Goal: Navigation & Orientation: Find specific page/section

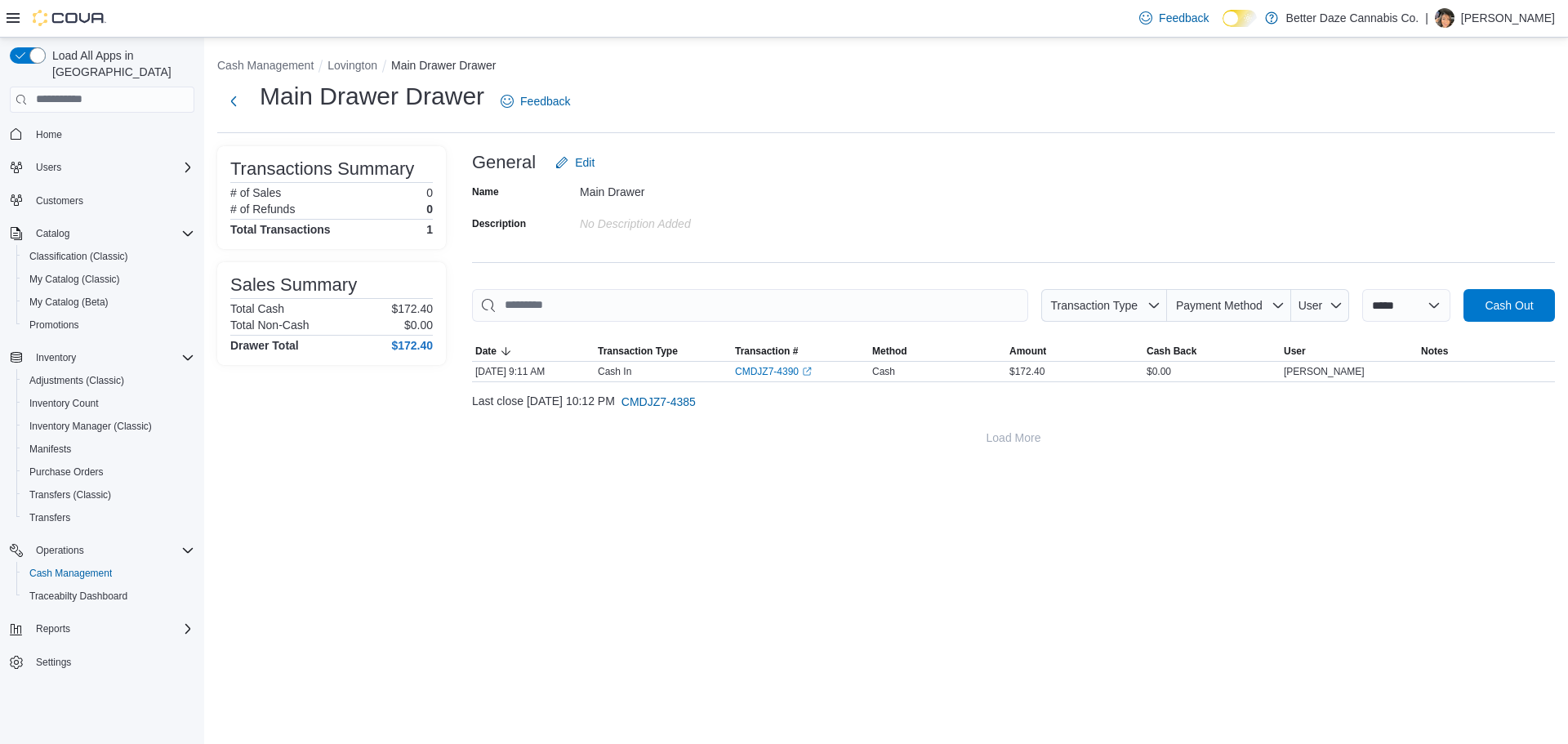
click at [539, 524] on div "**********" at bounding box center [886, 390] width 1364 height 706
click at [45, 128] on span "Home" at bounding box center [49, 134] width 26 height 13
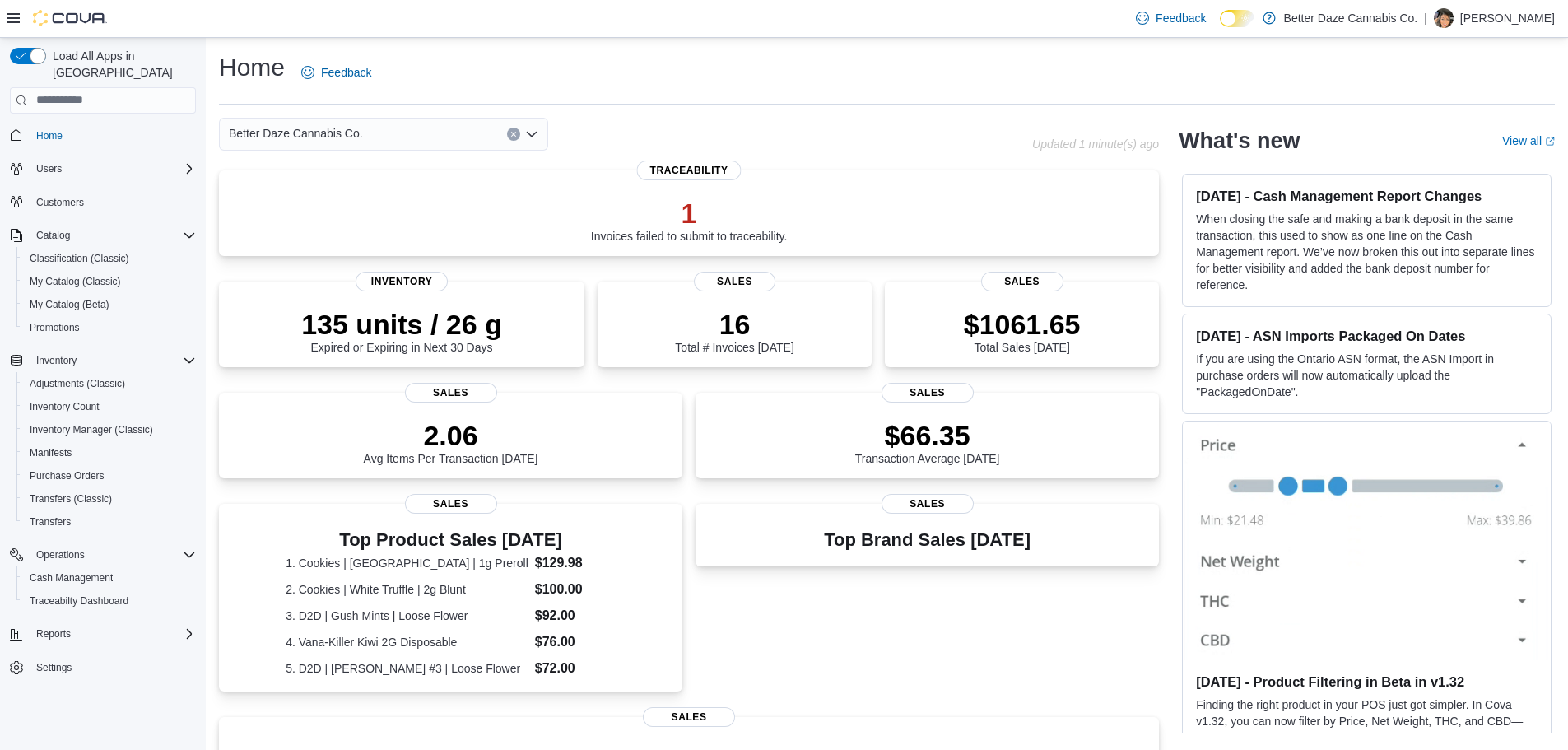
click at [437, 142] on div "Better Daze Cannabis Co." at bounding box center [383, 134] width 329 height 32
click at [292, 188] on span "[PERSON_NAME]" at bounding box center [321, 187] width 95 height 17
click at [437, 136] on div "[PERSON_NAME]" at bounding box center [383, 134] width 329 height 32
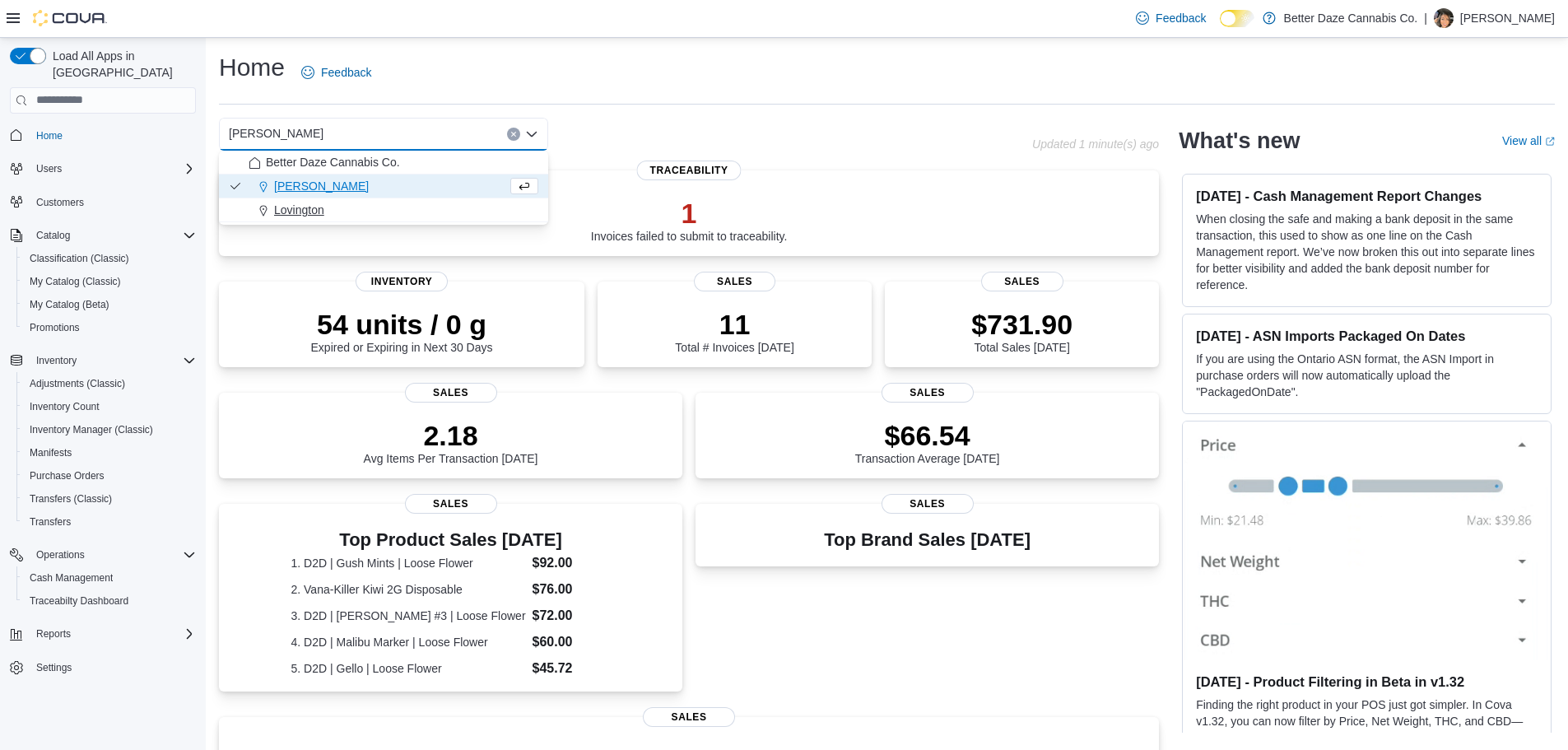
click at [302, 215] on span "Lovington" at bounding box center [299, 210] width 50 height 17
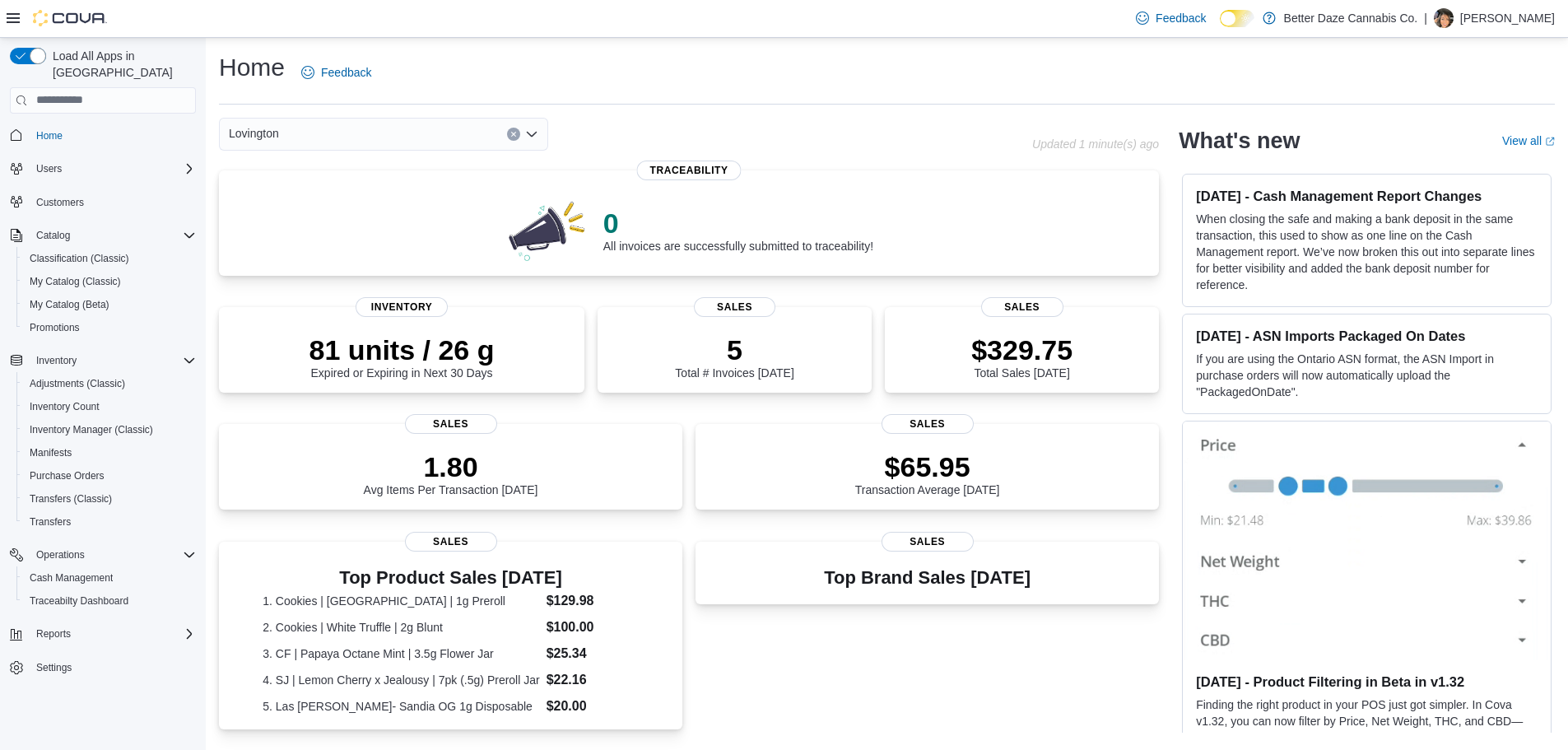
click at [330, 136] on div "Lovington Combo box. Selected. [GEOGRAPHIC_DATA]. Press Backspace to delete [GE…" at bounding box center [383, 134] width 329 height 32
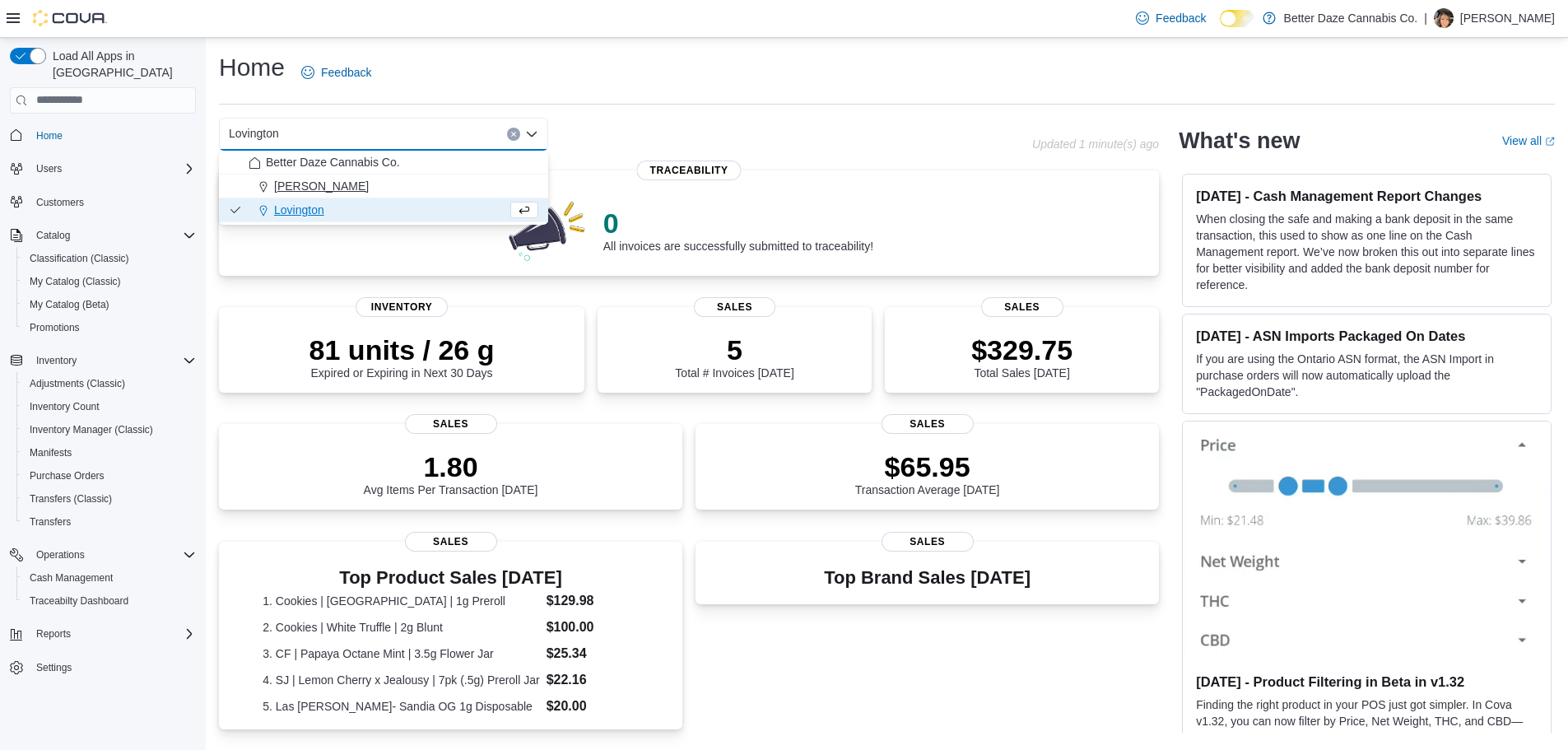
click at [289, 184] on span "[PERSON_NAME]" at bounding box center [321, 187] width 95 height 17
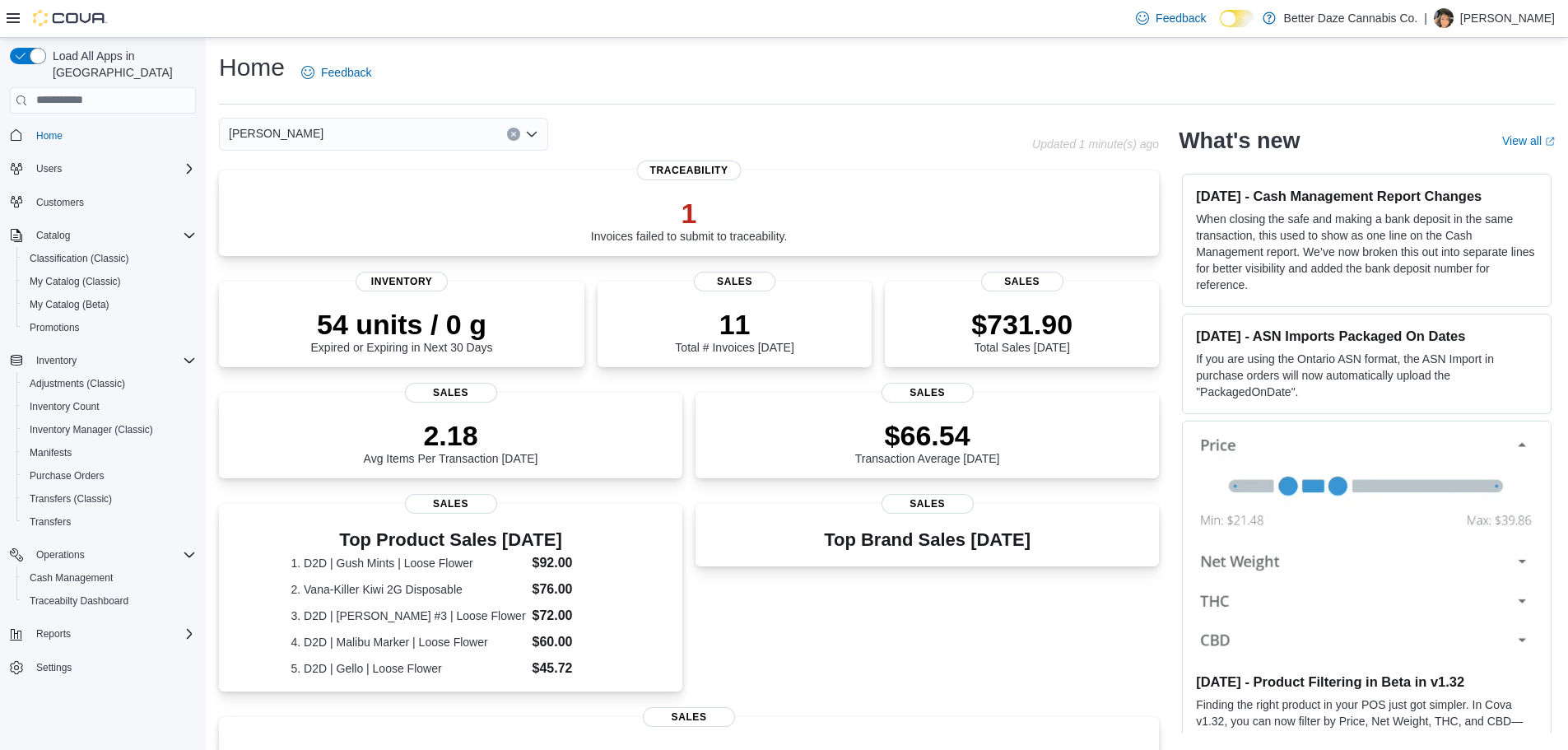
click at [352, 135] on div "[PERSON_NAME]" at bounding box center [383, 134] width 329 height 32
click at [305, 208] on span "Lovington" at bounding box center [299, 210] width 50 height 17
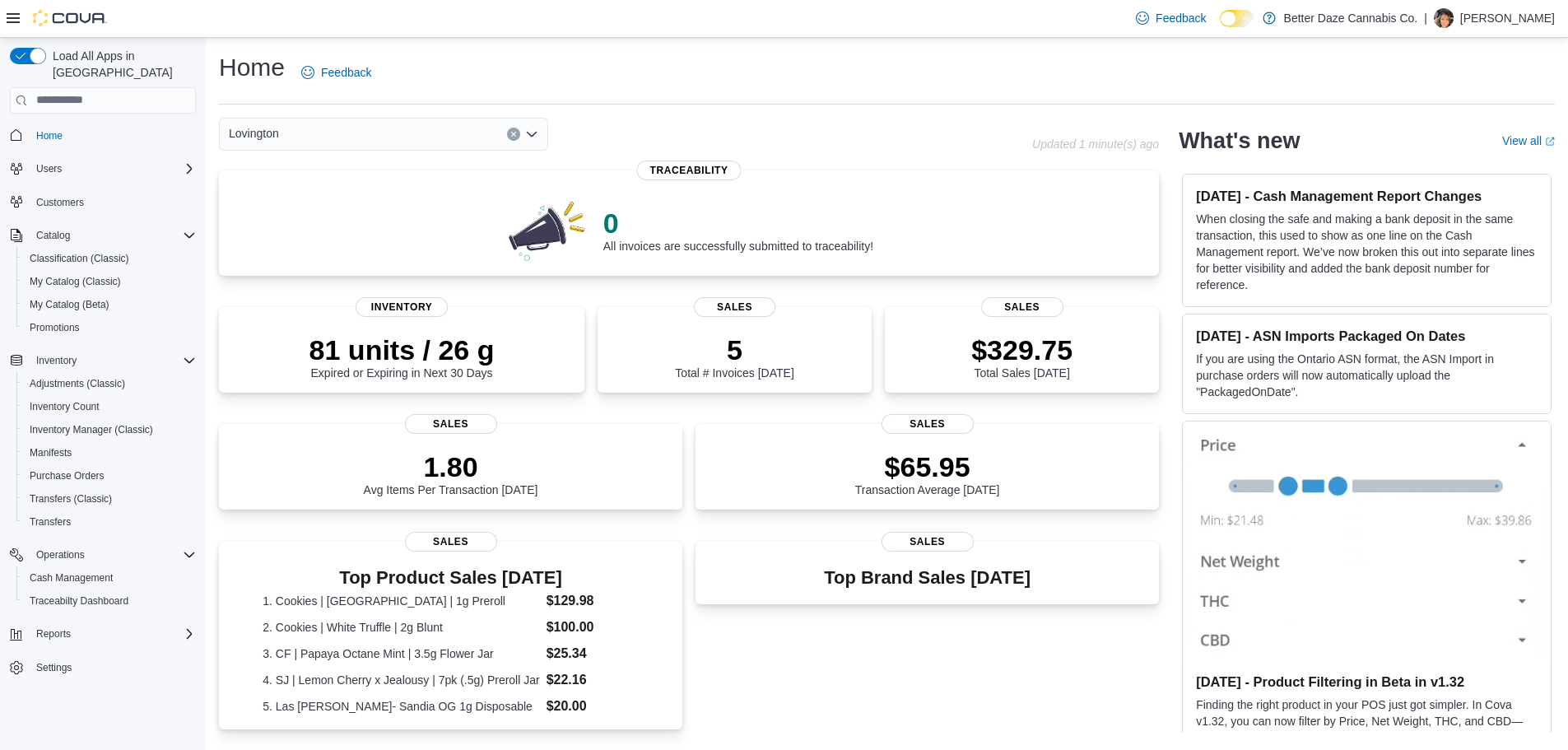
click at [376, 143] on div "Lovington" at bounding box center [383, 134] width 329 height 32
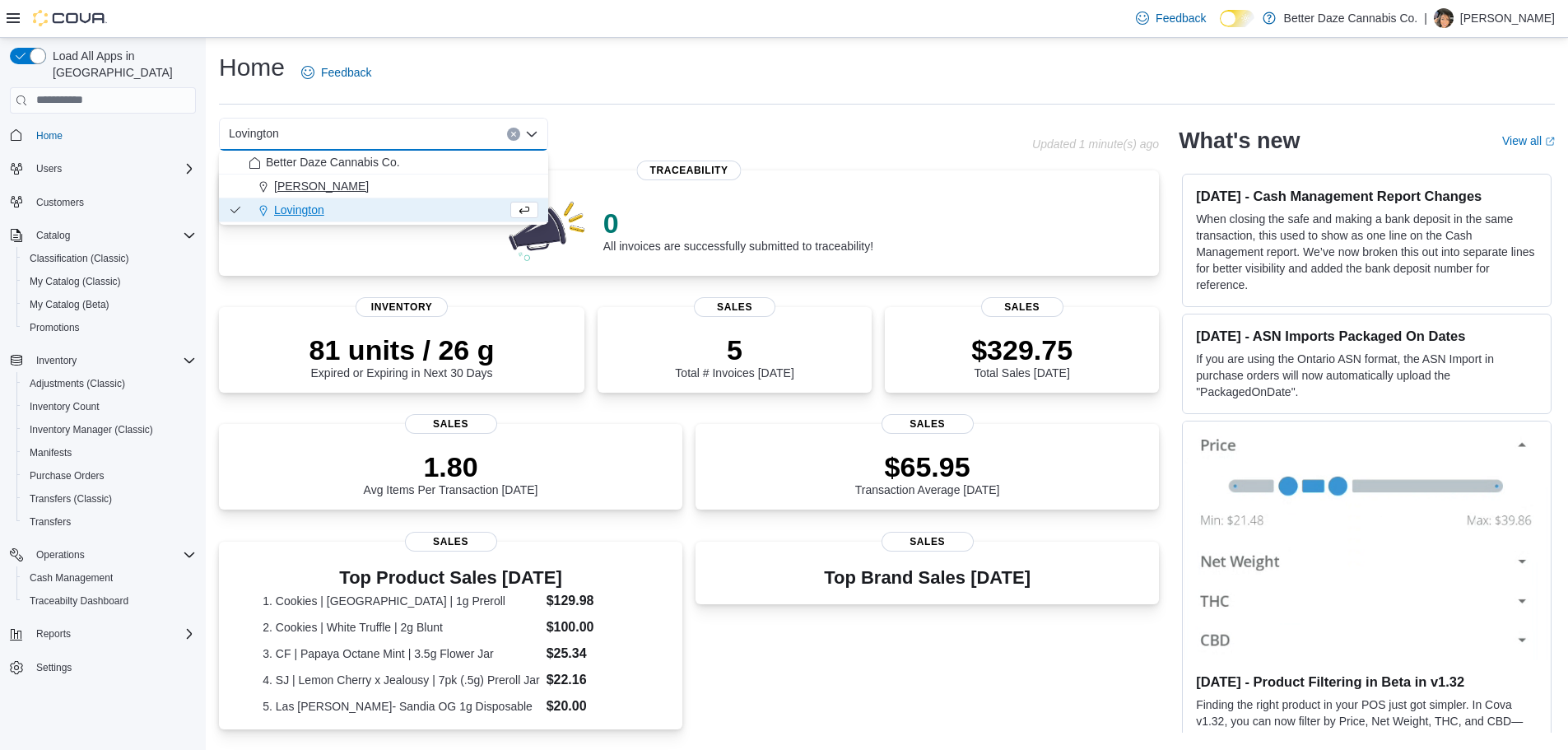
click at [302, 186] on span "[PERSON_NAME]" at bounding box center [321, 187] width 95 height 17
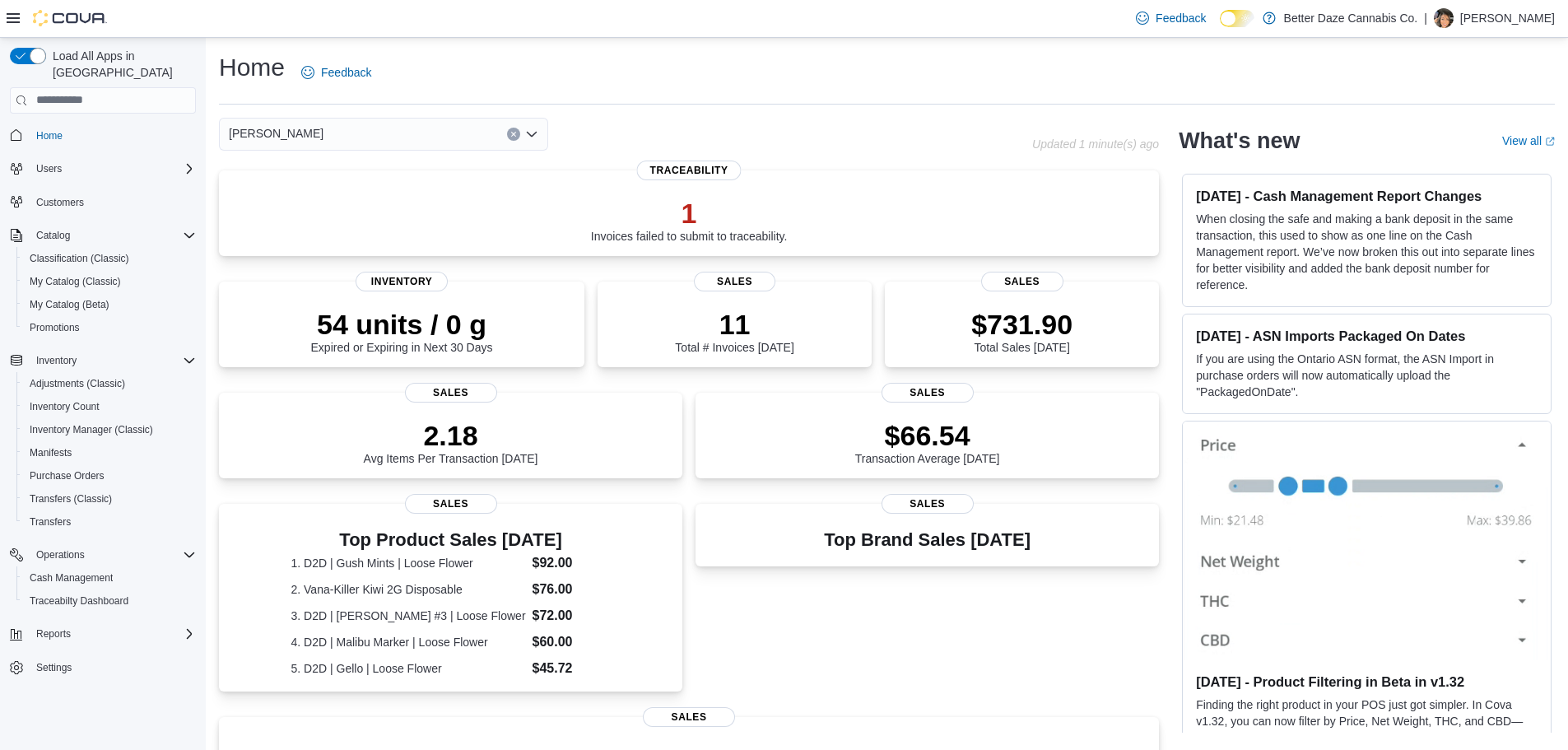
click at [440, 142] on div "[PERSON_NAME] Combo box. Selected. [PERSON_NAME]. Press Backspace to delete [PE…" at bounding box center [383, 134] width 329 height 32
click at [305, 212] on span "Lovington" at bounding box center [299, 210] width 50 height 17
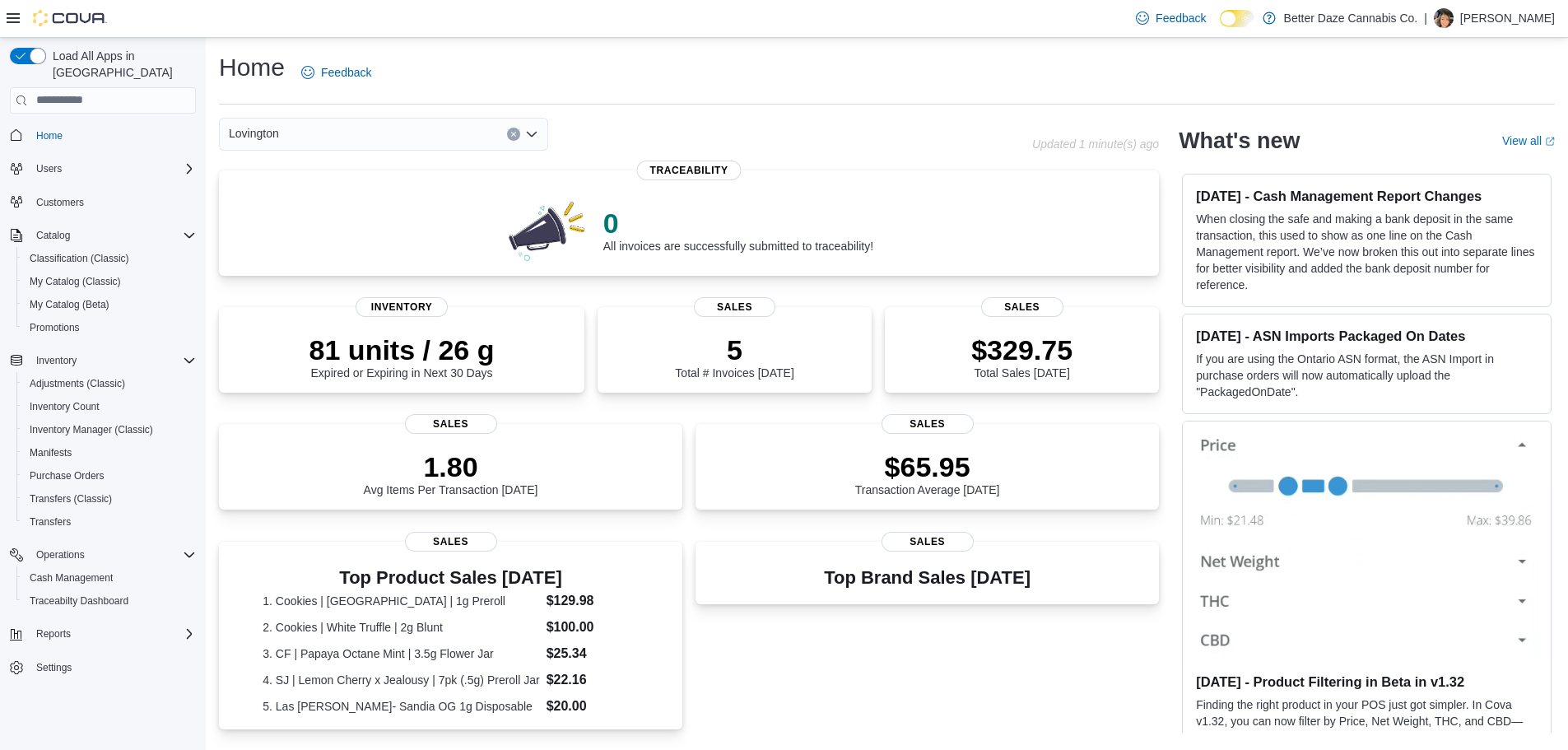
click at [364, 130] on div "Lovington Combo box. Selected. [GEOGRAPHIC_DATA]. Press Backspace to delete [GE…" at bounding box center [383, 134] width 329 height 32
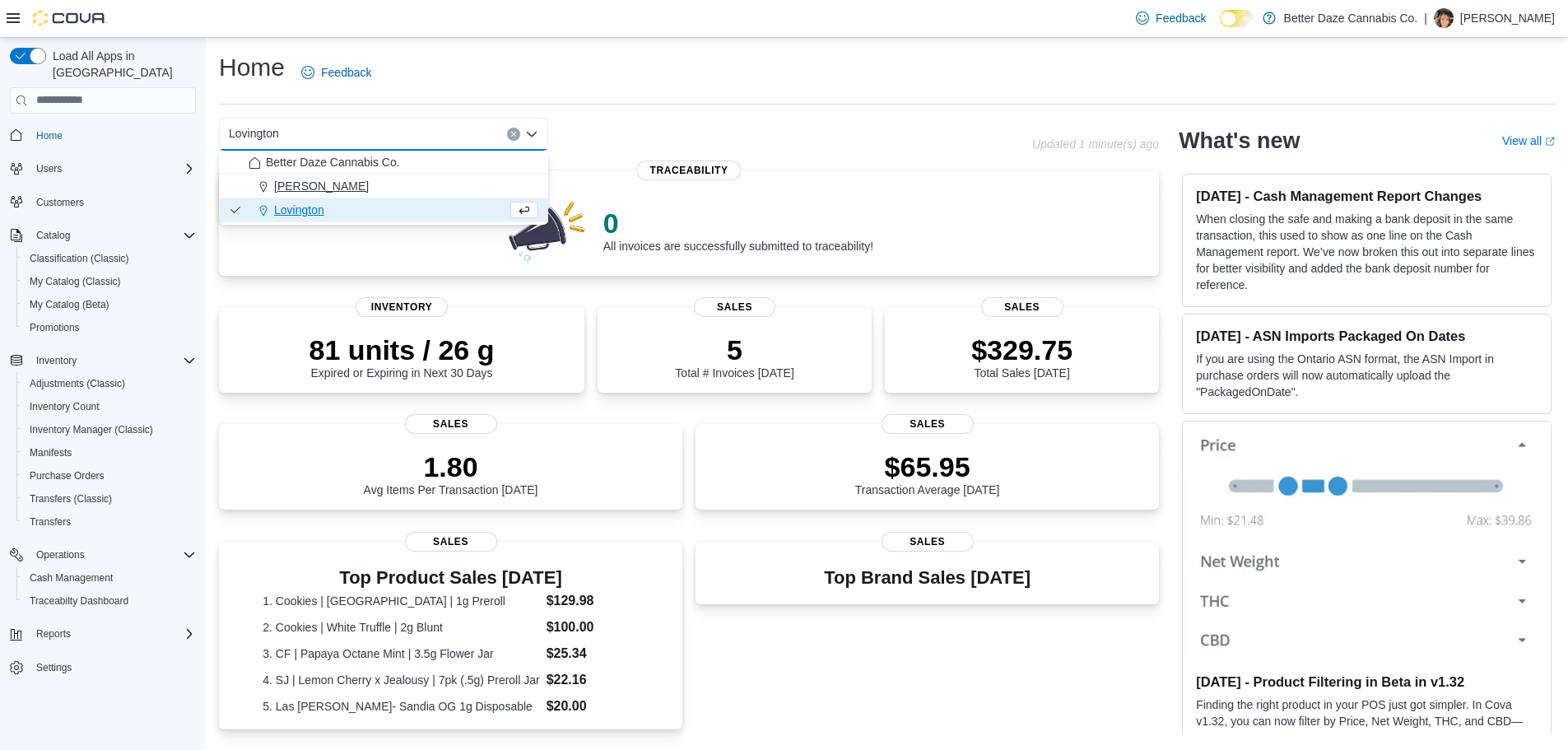
click at [301, 186] on span "[PERSON_NAME]" at bounding box center [321, 187] width 95 height 17
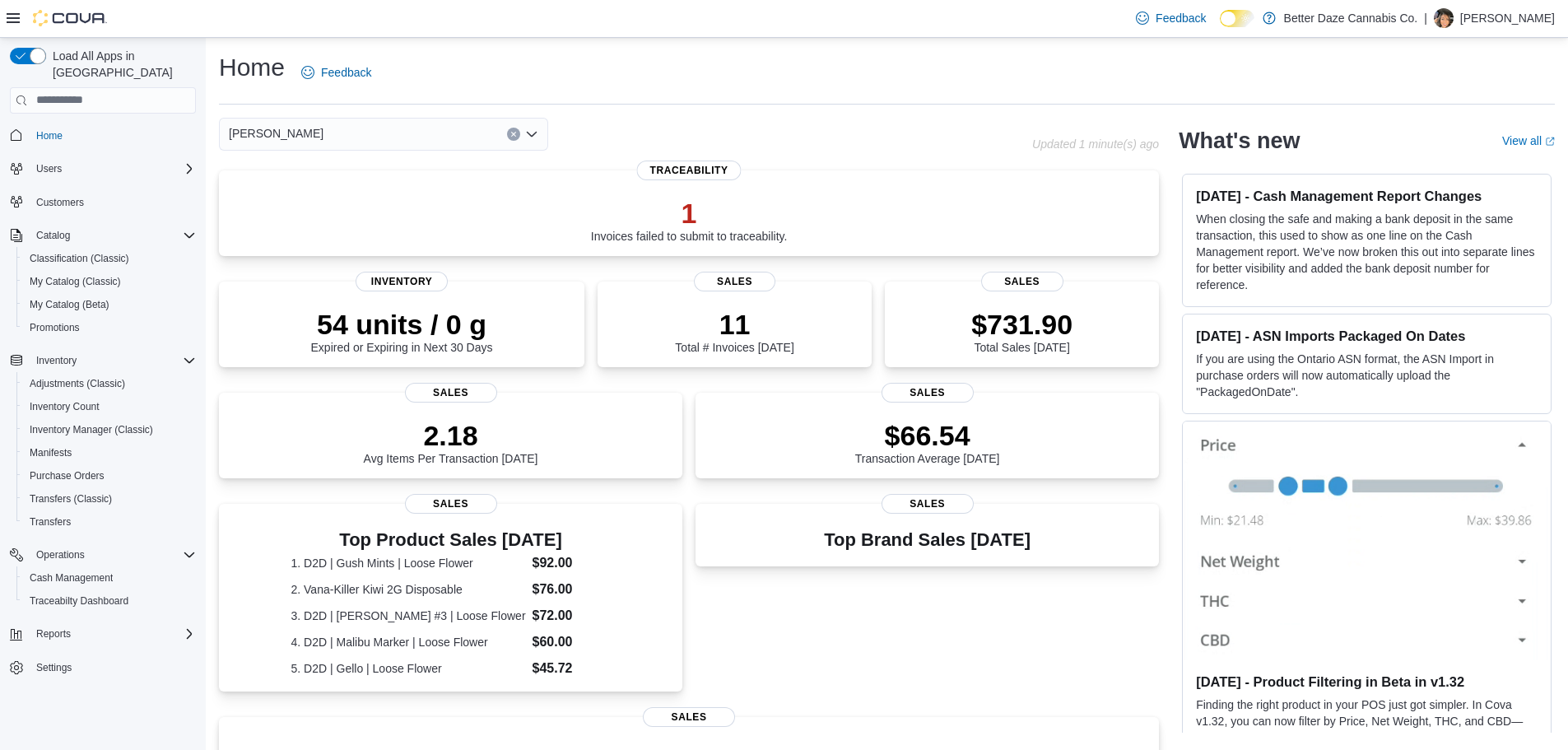
click at [330, 142] on div "[PERSON_NAME]" at bounding box center [383, 134] width 329 height 32
click at [315, 164] on span "Better Daze Cannabis Co." at bounding box center [333, 162] width 135 height 17
click at [49, 129] on span "Home" at bounding box center [49, 136] width 26 height 13
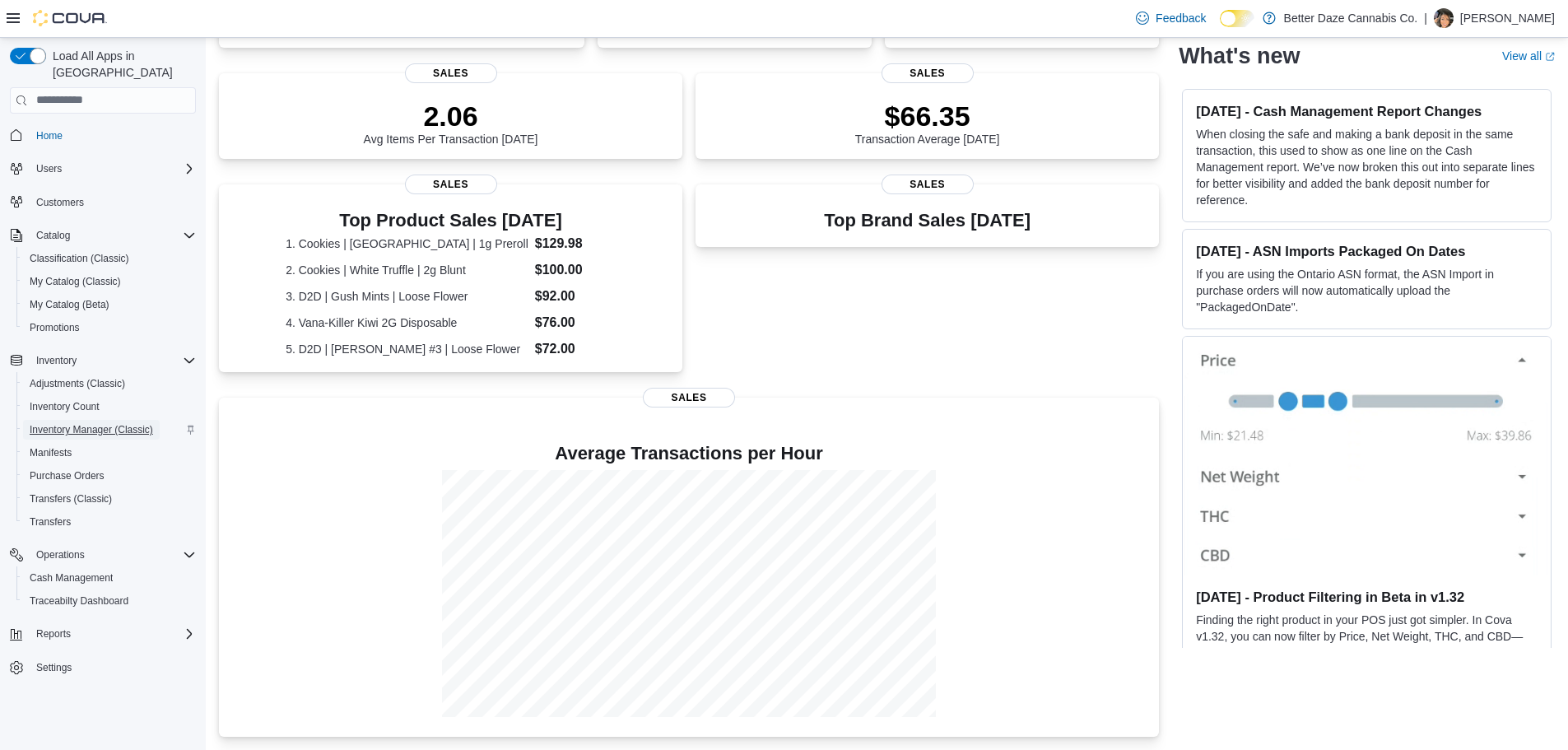
click at [73, 423] on span "Inventory Manager (Classic)" at bounding box center [91, 430] width 123 height 13
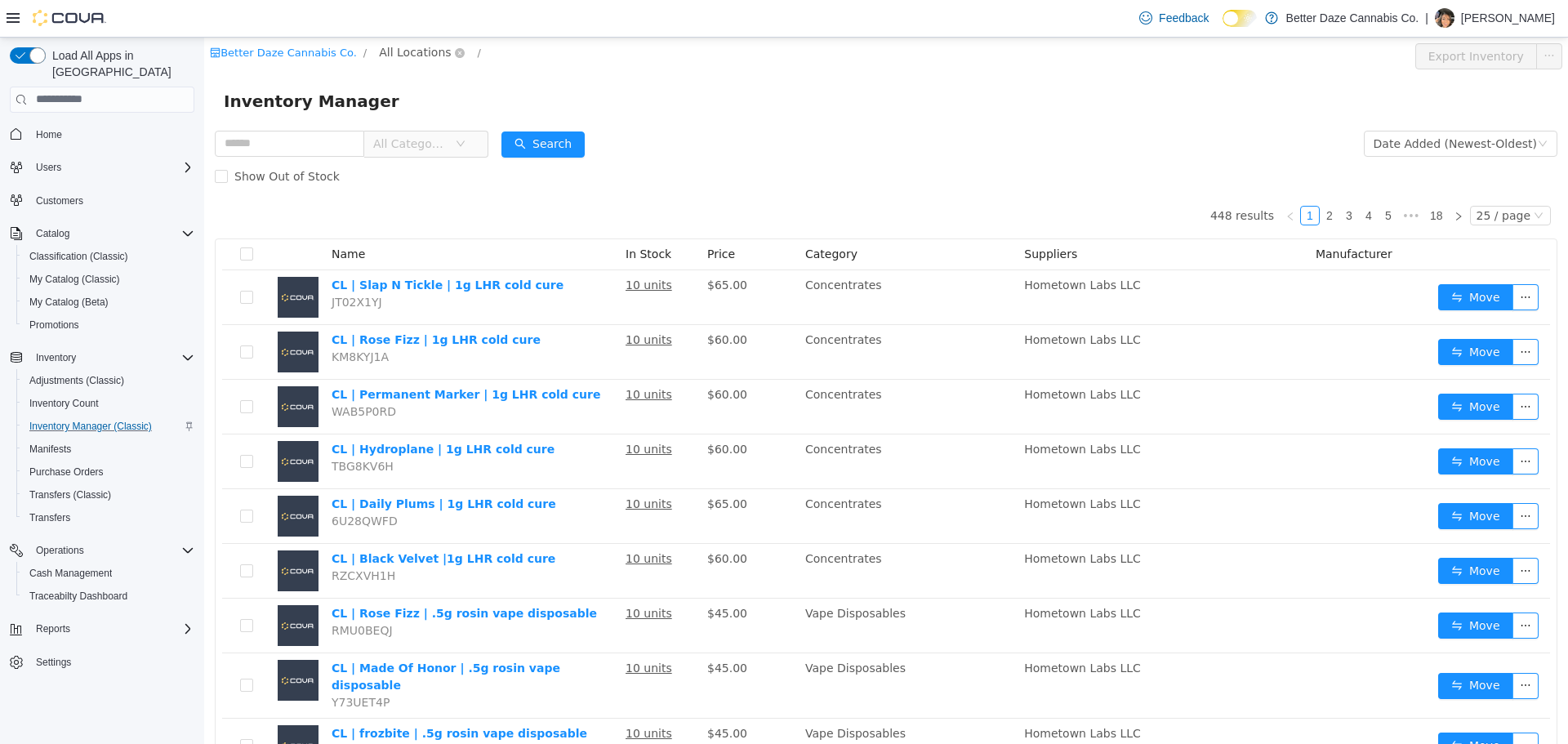
click at [379, 54] on span "All Locations" at bounding box center [415, 52] width 72 height 18
click at [57, 273] on span "My Catalog (Classic)" at bounding box center [75, 279] width 90 height 13
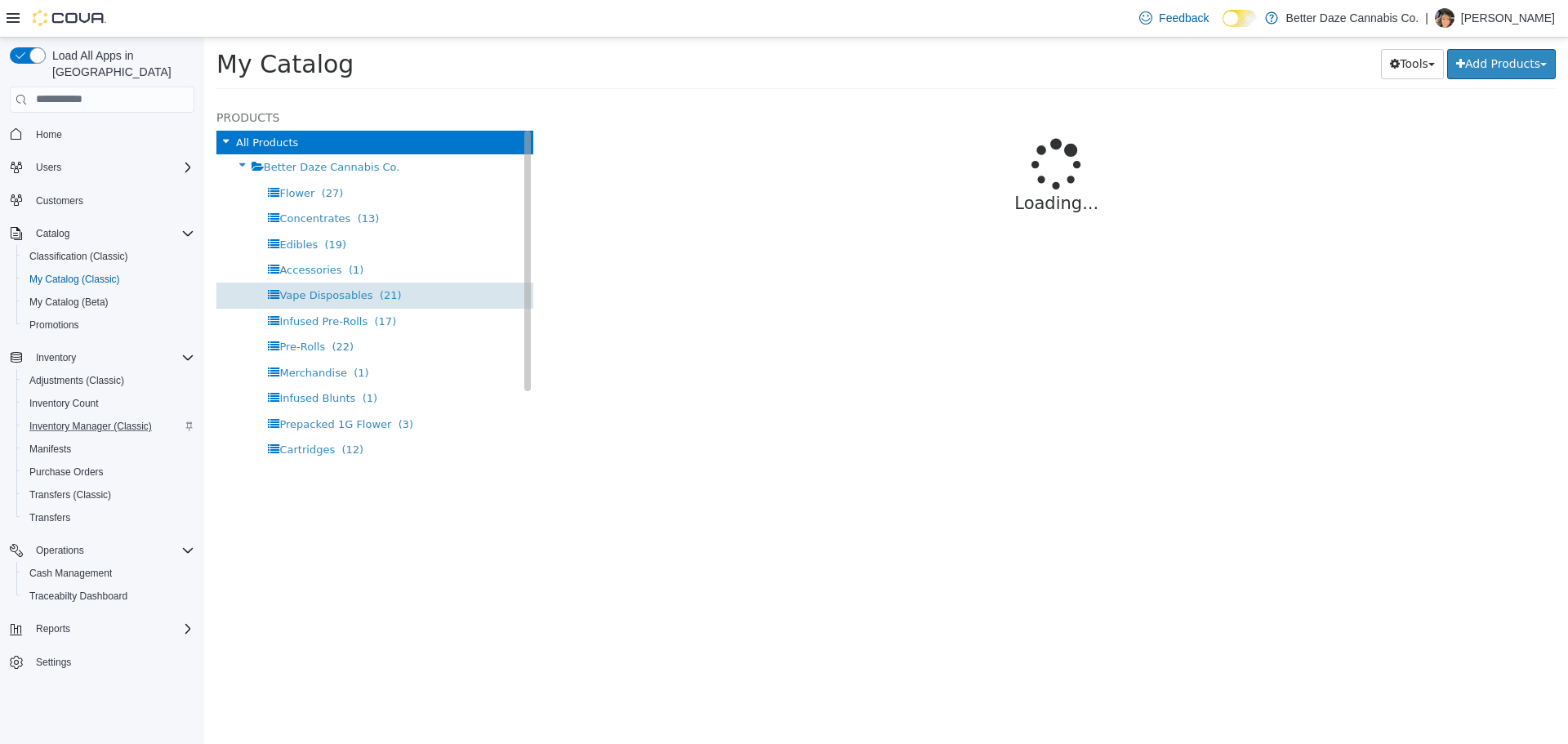
select select "**********"
